Goal: Task Accomplishment & Management: Use online tool/utility

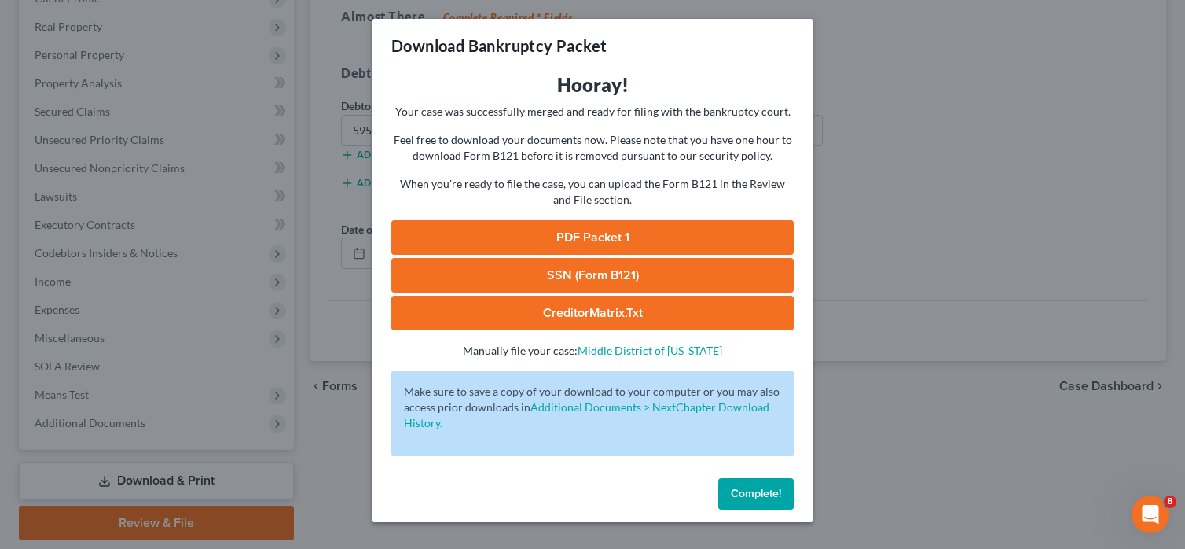
drag, startPoint x: 763, startPoint y: 493, endPoint x: 755, endPoint y: 490, distance: 8.5
click at [763, 493] on span "Complete!" at bounding box center [756, 493] width 50 height 13
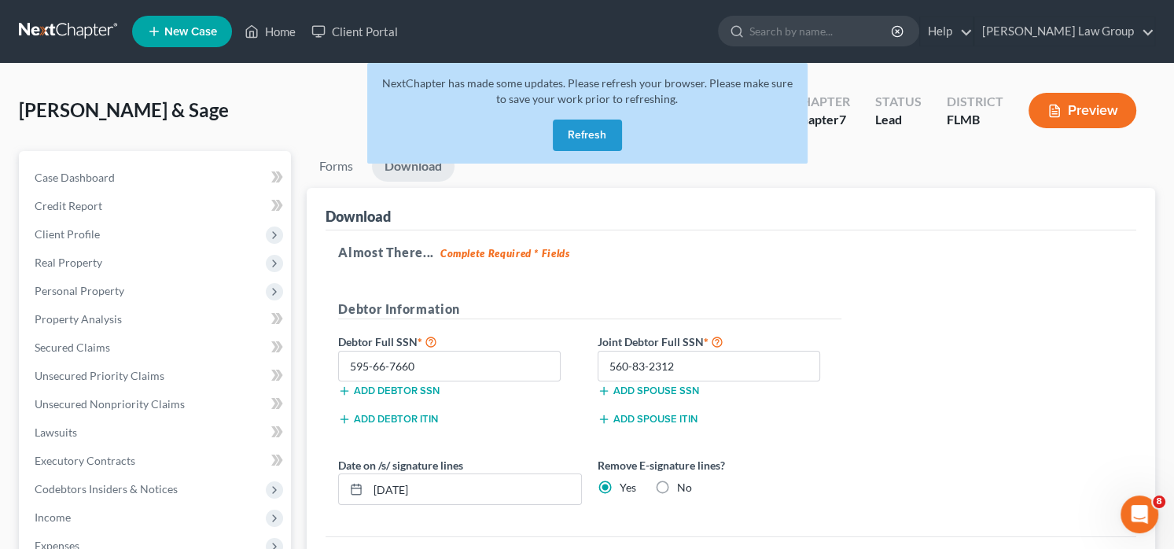
click at [586, 136] on button "Refresh" at bounding box center [587, 134] width 69 height 31
